Goal: Check status: Check status

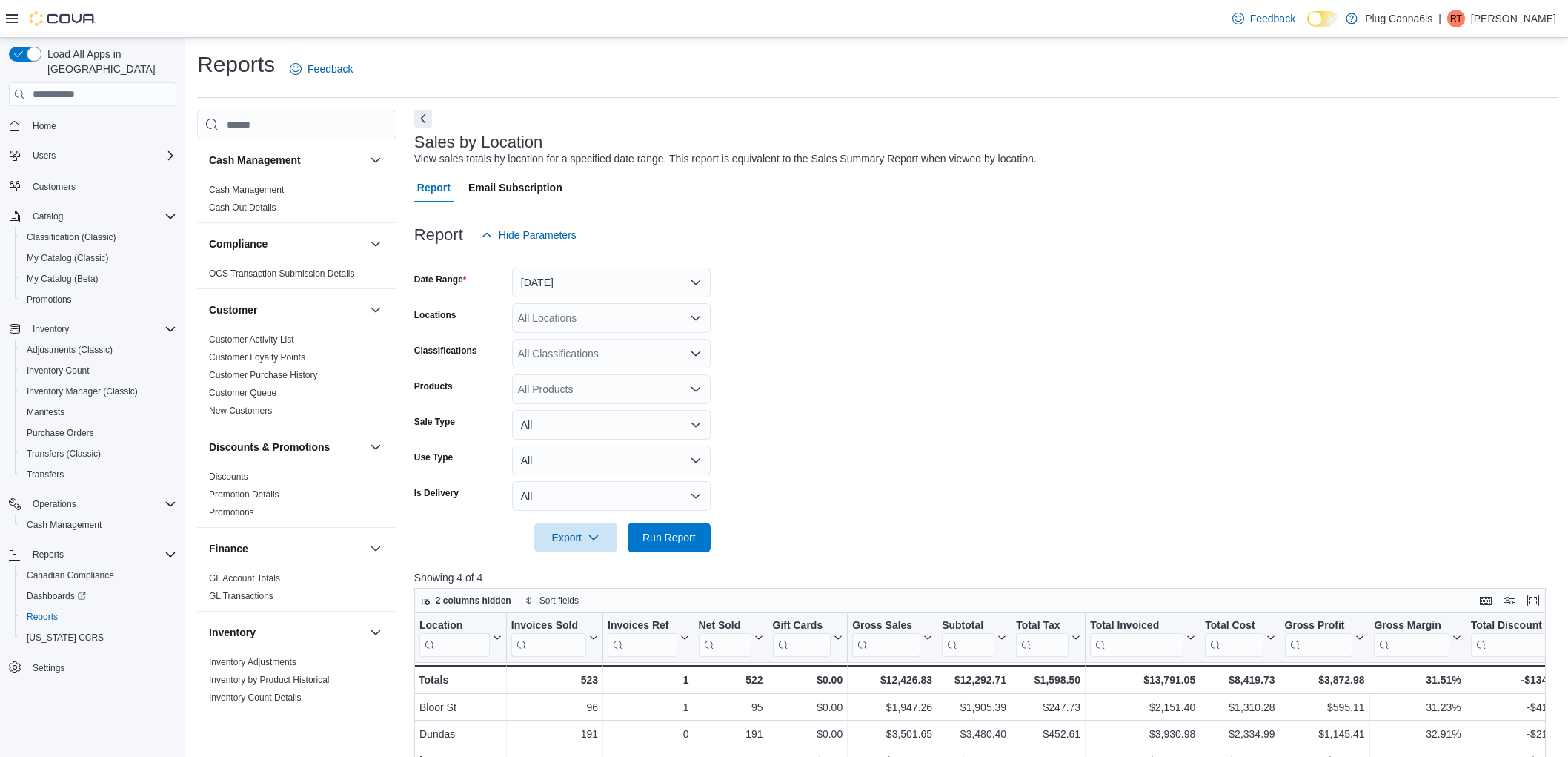
click at [678, 530] on span "Run Report" at bounding box center [669, 537] width 54 height 15
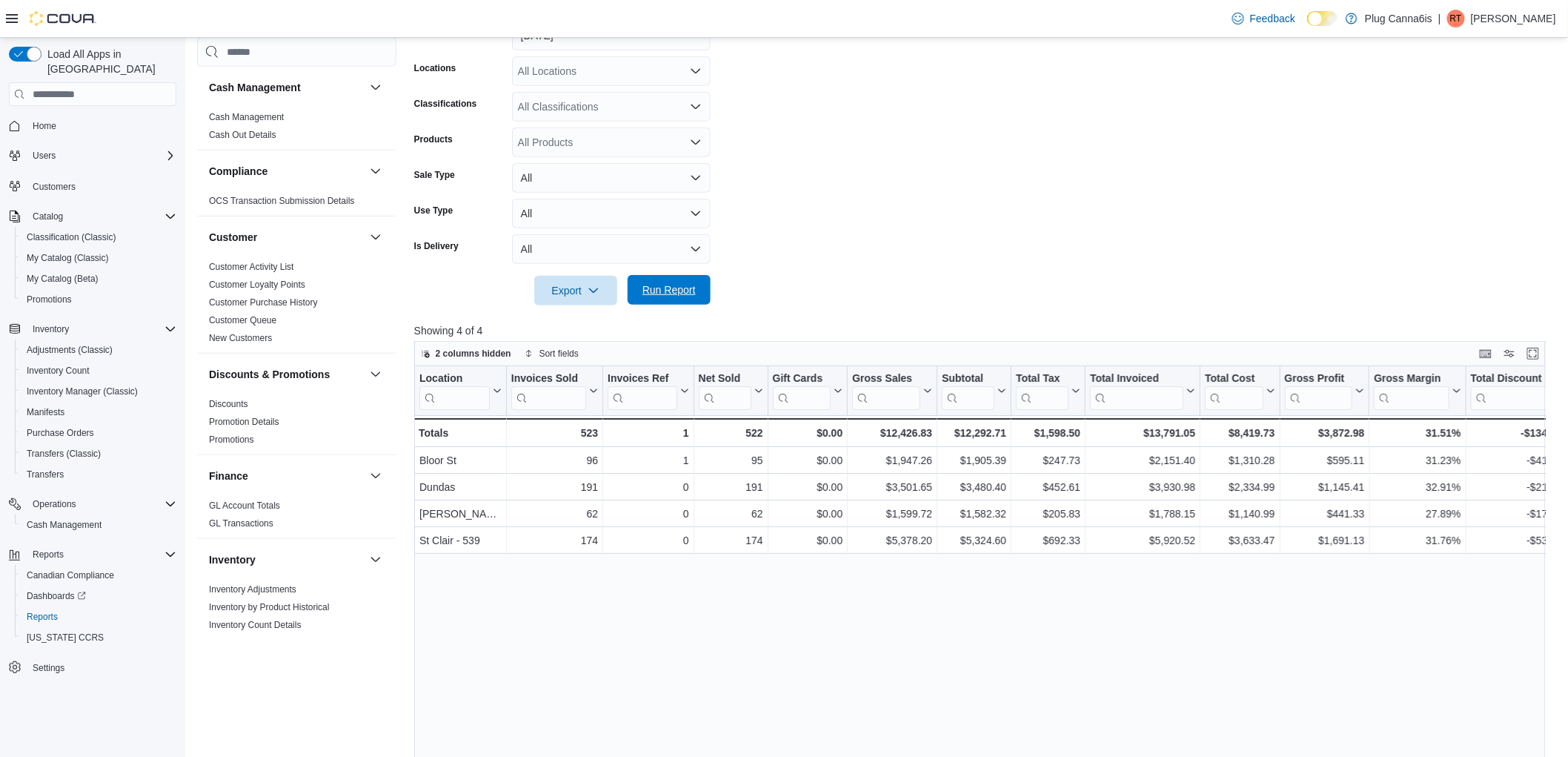
scroll to position [741, 0]
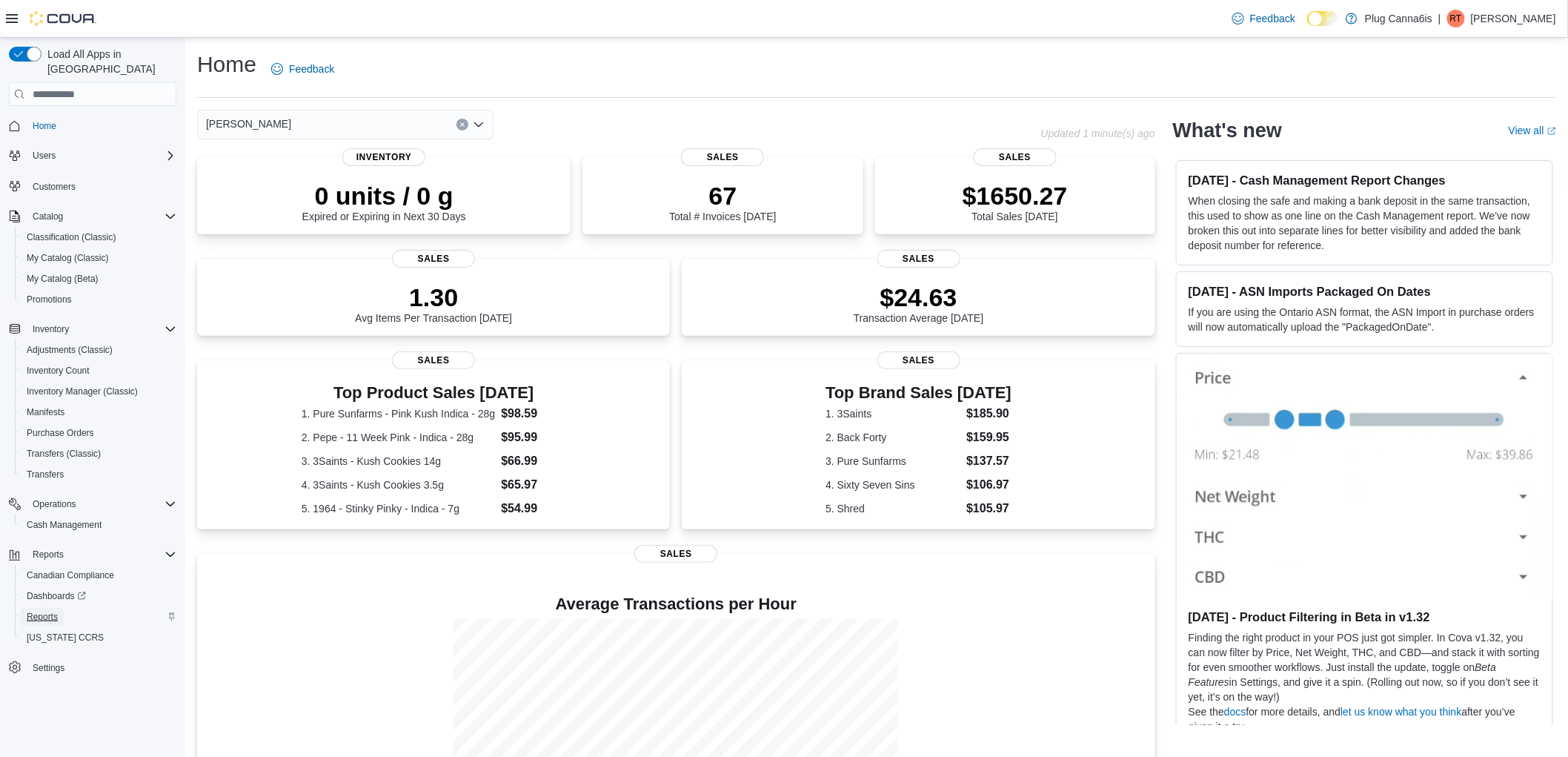
click at [48, 611] on span "Reports" at bounding box center [42, 617] width 31 height 12
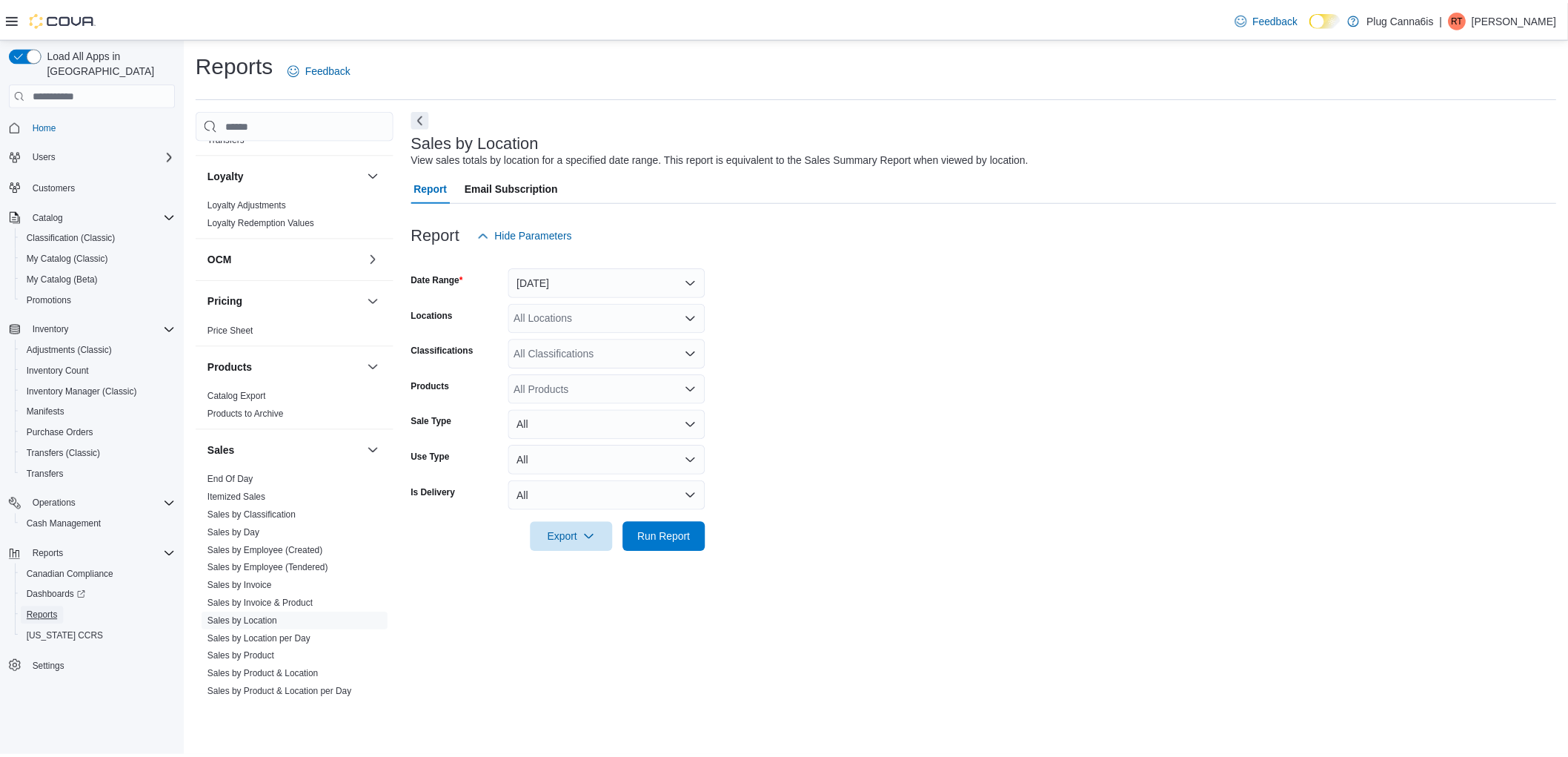
scroll to position [838, 0]
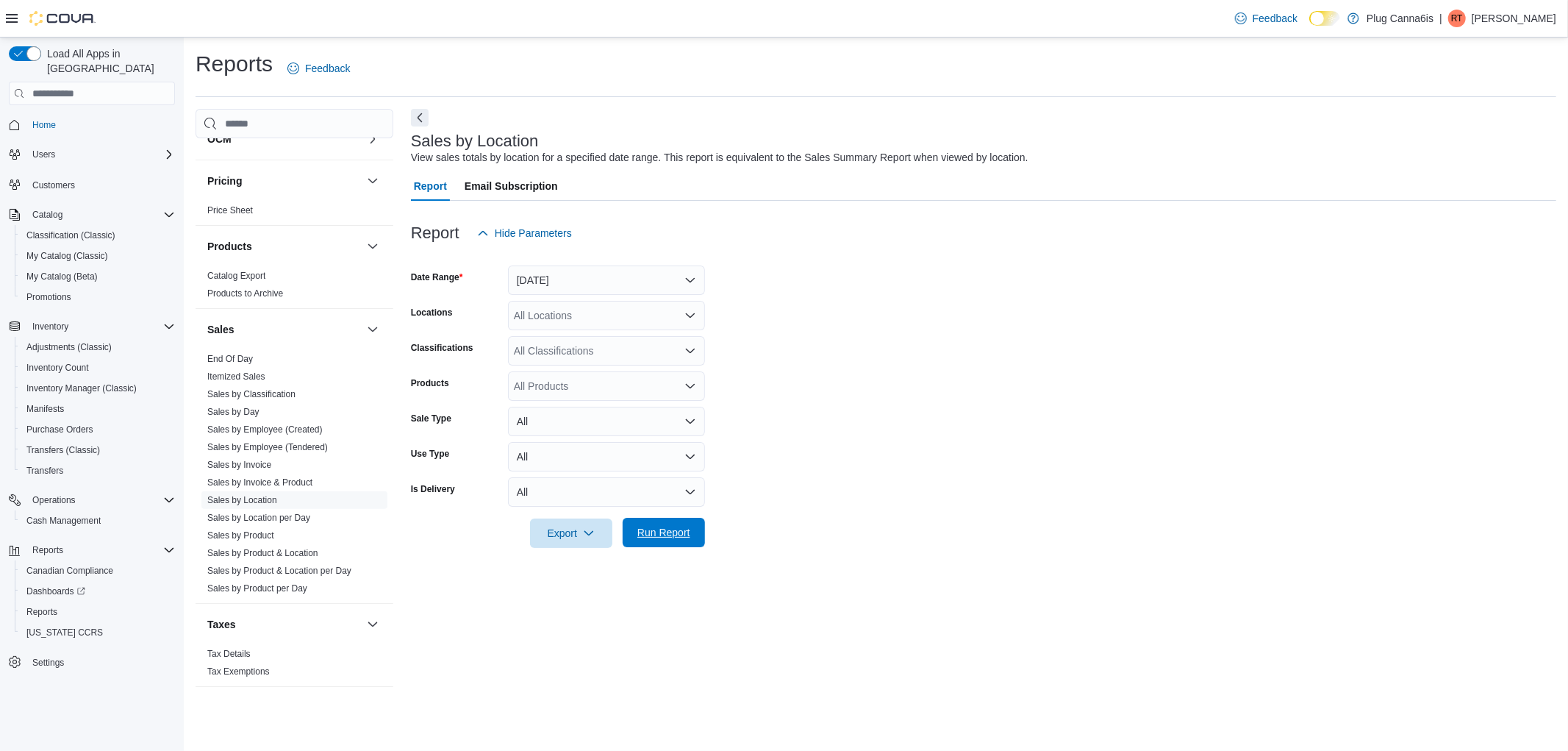
click at [666, 530] on span "Run Report" at bounding box center [664, 532] width 53 height 15
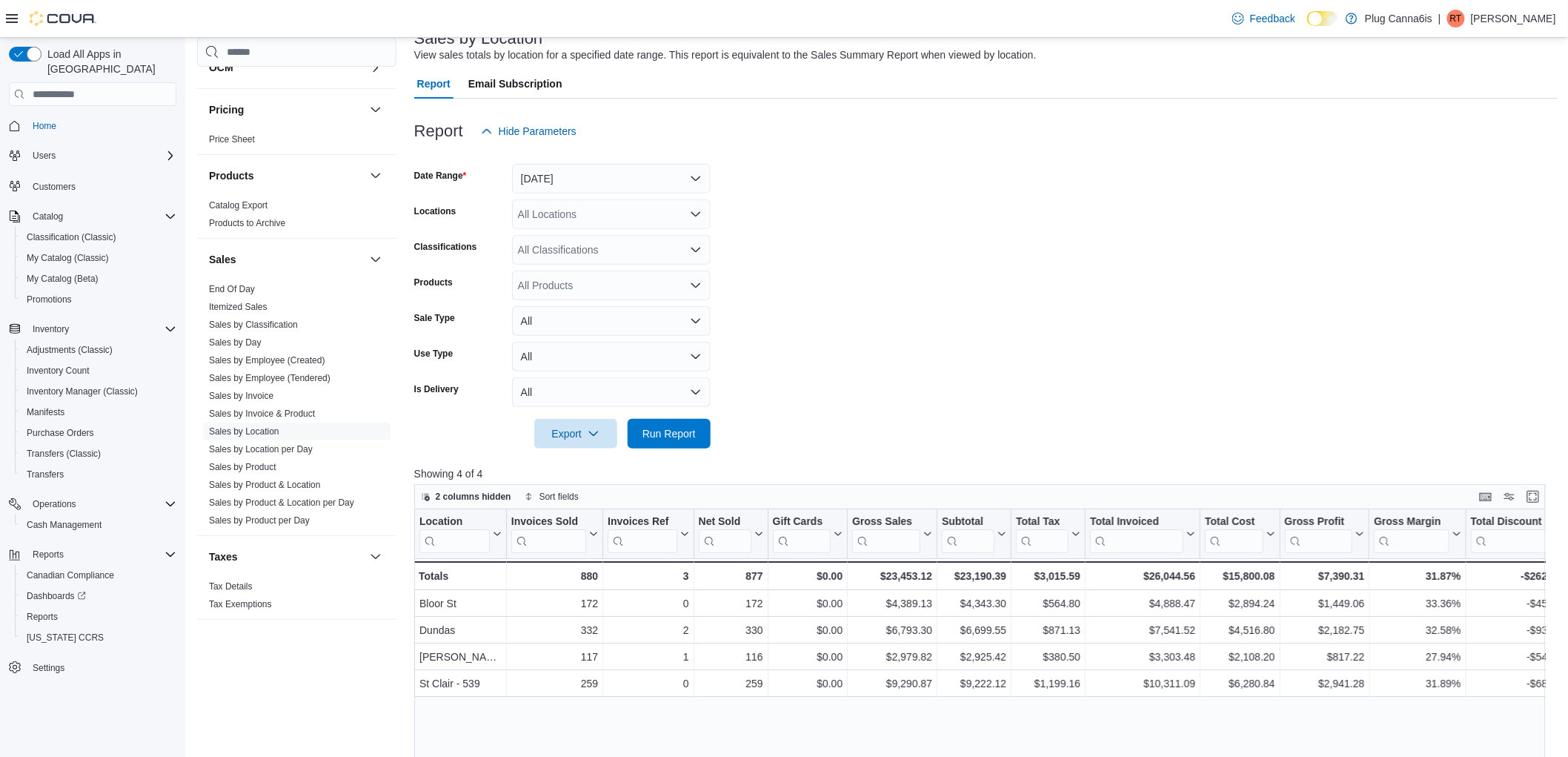
scroll to position [165, 0]
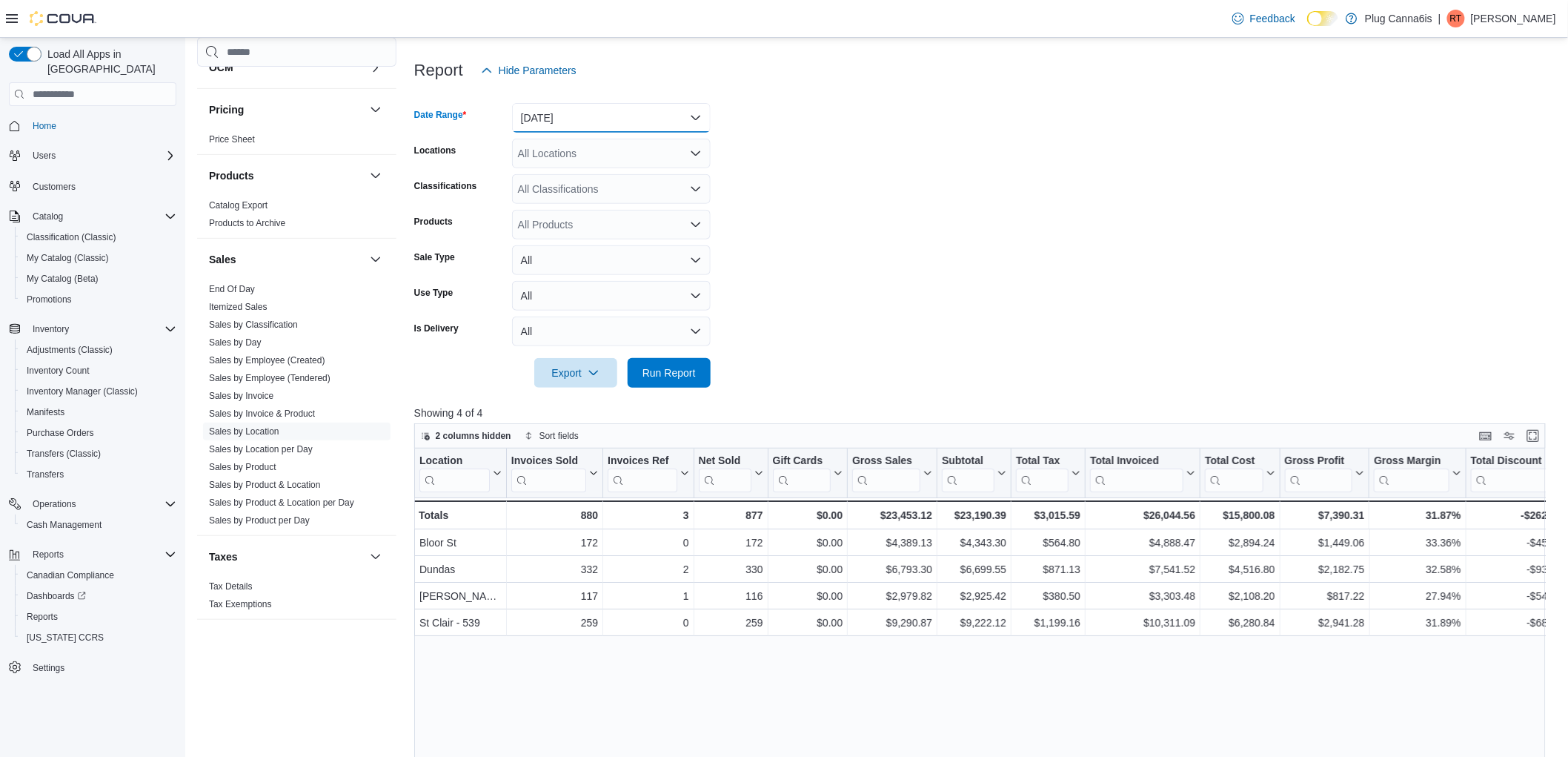
click at [582, 125] on button "Yesterday" at bounding box center [611, 118] width 199 height 29
click at [562, 164] on button "[DATE]" at bounding box center [611, 177] width 199 height 29
click at [903, 188] on form "Date Range Today Locations All Locations Classifications All Classifications Pr…" at bounding box center [986, 236] width 1144 height 302
click at [679, 367] on span "Run Report" at bounding box center [669, 372] width 54 height 15
